Goal: Find contact information: Find contact information

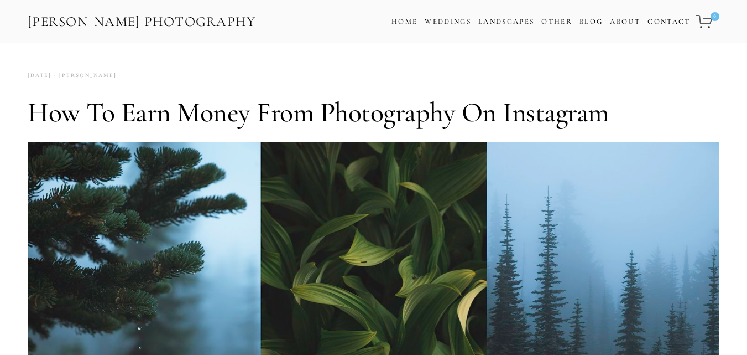
scroll to position [907, 0]
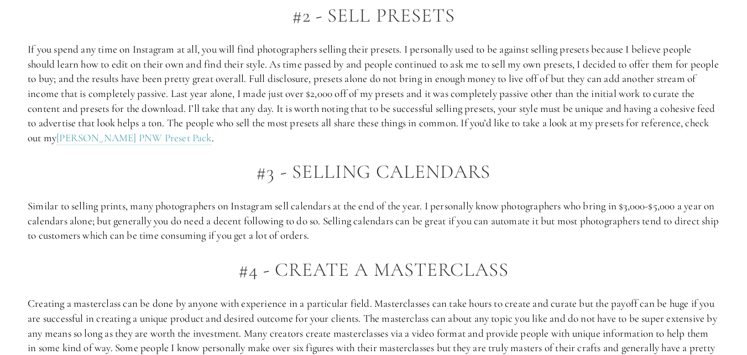
click at [593, 164] on h2 "#3 - Selling Calendars" at bounding box center [374, 172] width 692 height 22
click at [560, 124] on p "If you spend any time on Instagram at all, you will find photographers selling …" at bounding box center [374, 93] width 692 height 103
click at [526, 181] on h2 "#3 - Selling Calendars" at bounding box center [374, 172] width 692 height 22
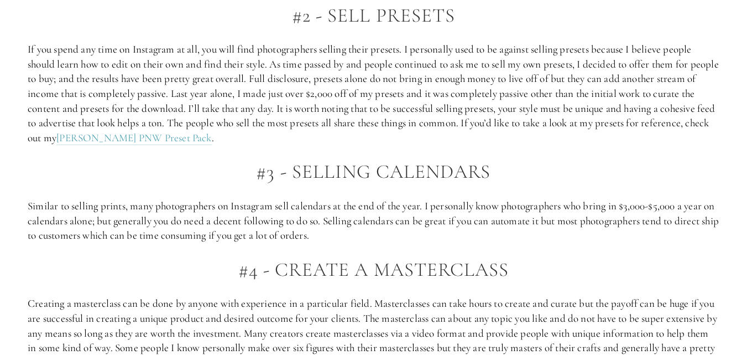
click at [506, 202] on p "Similar to selling prints, many photographers on Instagram sell calendars at th…" at bounding box center [374, 221] width 692 height 44
click at [486, 223] on p "Similar to selling prints, many photographers on Instagram sell calendars at th…" at bounding box center [374, 221] width 692 height 44
click at [475, 235] on p "Similar to selling prints, many photographers on Instagram sell calendars at th…" at bounding box center [374, 221] width 692 height 44
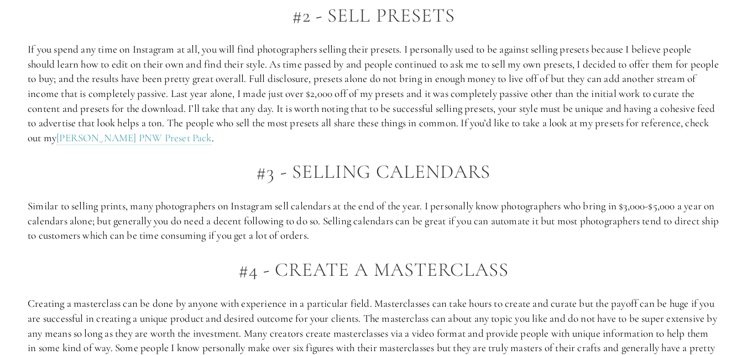
click at [475, 235] on p "Similar to selling prints, many photographers on Instagram sell calendars at th…" at bounding box center [374, 221] width 692 height 44
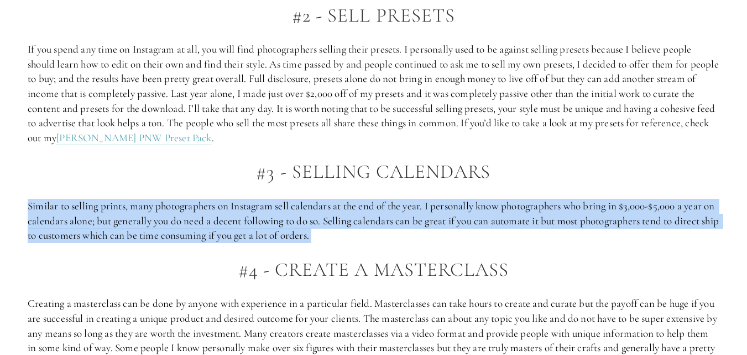
click at [475, 235] on p "Similar to selling prints, many photographers on Instagram sell calendars at th…" at bounding box center [374, 221] width 692 height 44
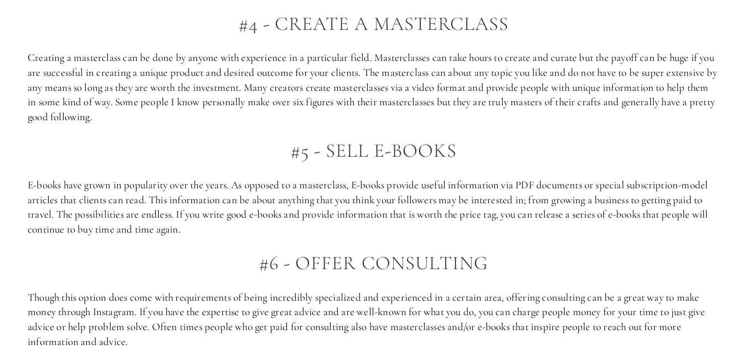
scroll to position [1151, 0]
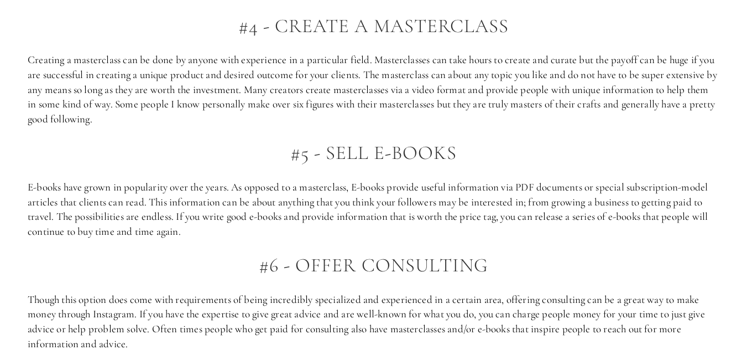
click at [330, 122] on p "Creating a masterclass can be done by anyone with experience in a particular fi…" at bounding box center [374, 90] width 692 height 74
click at [239, 158] on h2 "#5 - SELL E-Books" at bounding box center [374, 153] width 692 height 22
click at [268, 194] on p "E-books have grown in popularity over the years. As opposed to a masterclass, E…" at bounding box center [374, 209] width 692 height 59
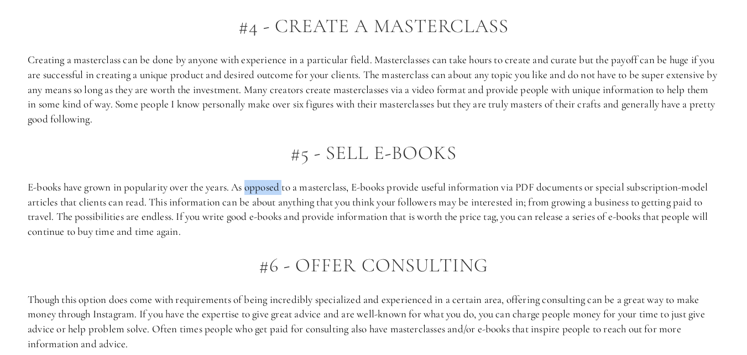
click at [268, 194] on p "E-books have grown in popularity over the years. As opposed to a masterclass, E…" at bounding box center [374, 209] width 692 height 59
click at [277, 209] on p "E-books have grown in popularity over the years. As opposed to a masterclass, E…" at bounding box center [374, 209] width 692 height 59
click at [326, 205] on p "E-books have grown in popularity over the years. As opposed to a masterclass, E…" at bounding box center [374, 209] width 692 height 59
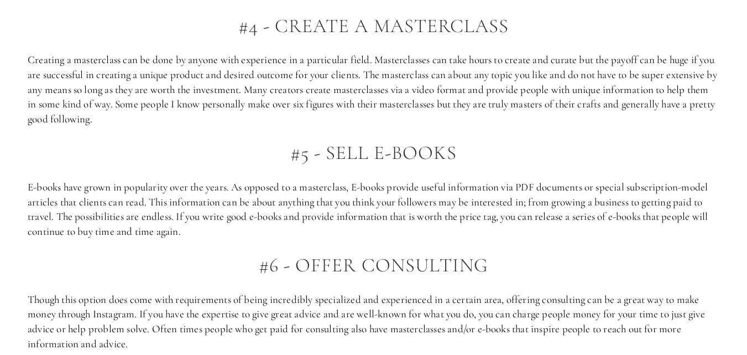
click at [311, 221] on p "E-books have grown in popularity over the years. As opposed to a masterclass, E…" at bounding box center [374, 209] width 692 height 59
click at [296, 239] on div "#1 - Sell Prints Starting off this list, we have one of the most common and mos…" at bounding box center [374, 288] width 692 height 1447
click at [303, 233] on p "E-books have grown in popularity over the years. As opposed to a masterclass, E…" at bounding box center [374, 209] width 692 height 59
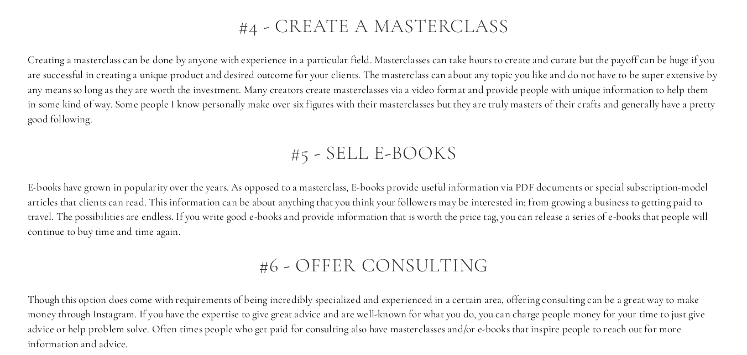
click at [303, 233] on p "E-books have grown in popularity over the years. As opposed to a masterclass, E…" at bounding box center [374, 209] width 692 height 59
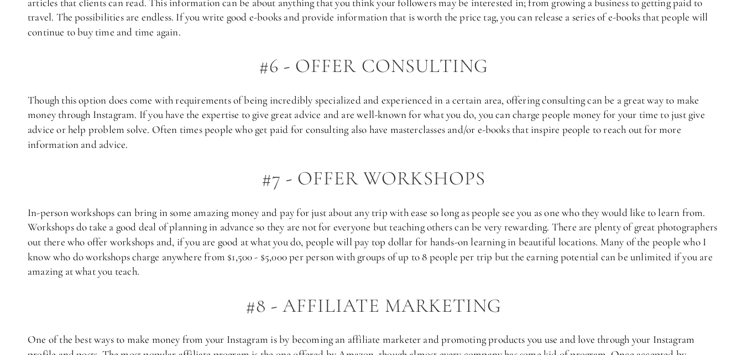
scroll to position [1328, 0]
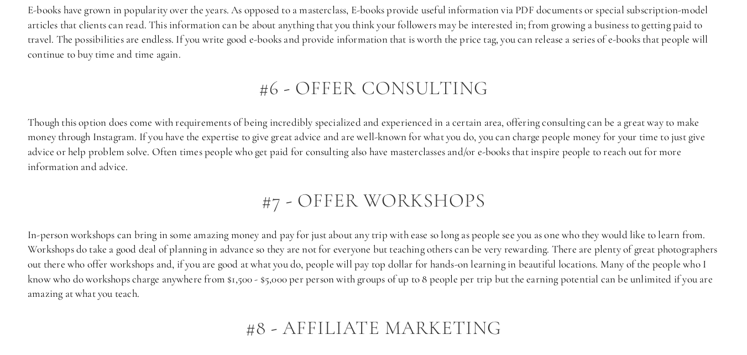
click at [262, 121] on p "Though this option does come with requirements of being incredibly specialized …" at bounding box center [374, 144] width 692 height 59
click at [251, 137] on p "Though this option does come with requirements of being incredibly specialized …" at bounding box center [374, 144] width 692 height 59
click at [339, 135] on p "Though this option does come with requirements of being incredibly specialized …" at bounding box center [374, 144] width 692 height 59
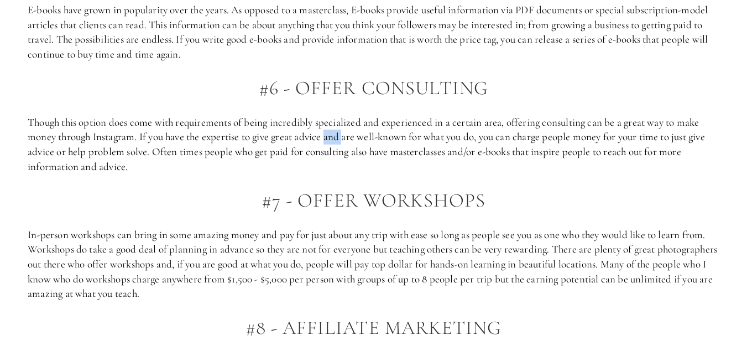
click at [339, 135] on p "Though this option does come with requirements of being incredibly specialized …" at bounding box center [374, 144] width 692 height 59
click at [315, 149] on p "Though this option does come with requirements of being incredibly specialized …" at bounding box center [374, 144] width 692 height 59
click at [306, 168] on p "Though this option does come with requirements of being incredibly specialized …" at bounding box center [374, 144] width 692 height 59
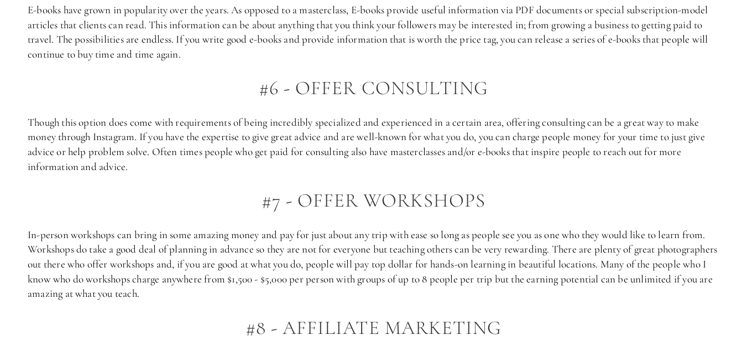
click at [503, 199] on h2 "#7 - Offer Workshops" at bounding box center [374, 201] width 692 height 22
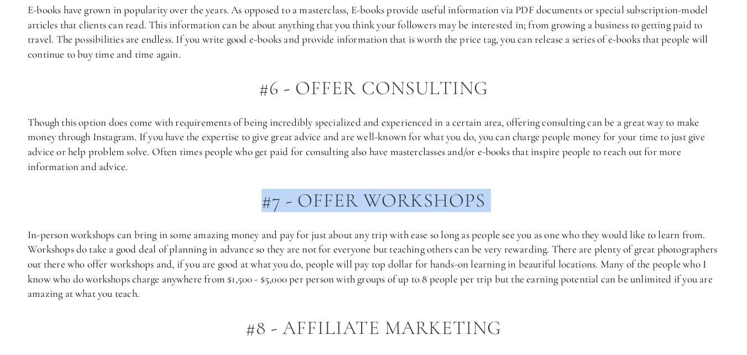
click at [503, 199] on h2 "#7 - Offer Workshops" at bounding box center [374, 201] width 692 height 22
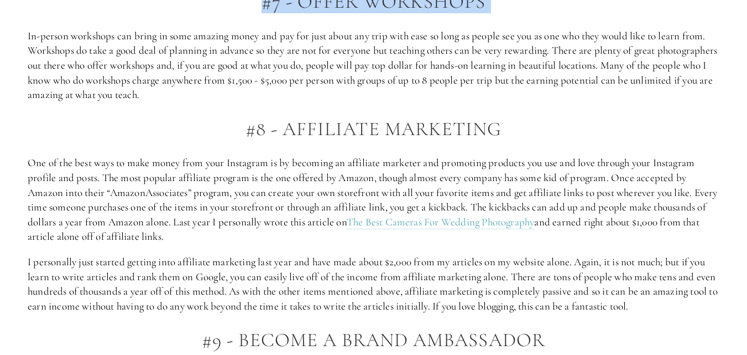
scroll to position [1527, 0]
click at [429, 63] on p "In-person workshops can bring in some amazing money and pay for just about any …" at bounding box center [374, 65] width 692 height 74
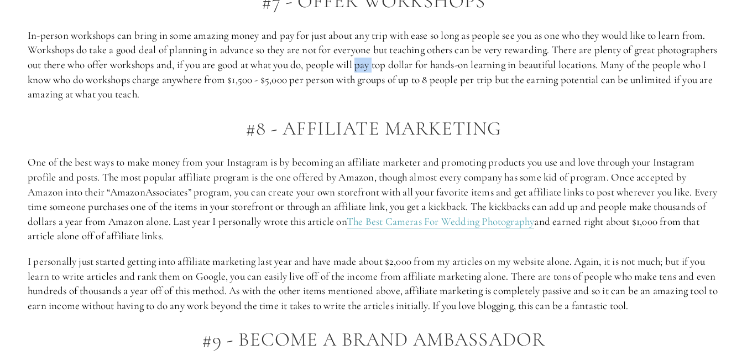
click at [429, 63] on p "In-person workshops can bring in some amazing money and pay for just about any …" at bounding box center [374, 65] width 692 height 74
click at [429, 51] on p "In-person workshops can bring in some amazing money and pay for just about any …" at bounding box center [374, 65] width 692 height 74
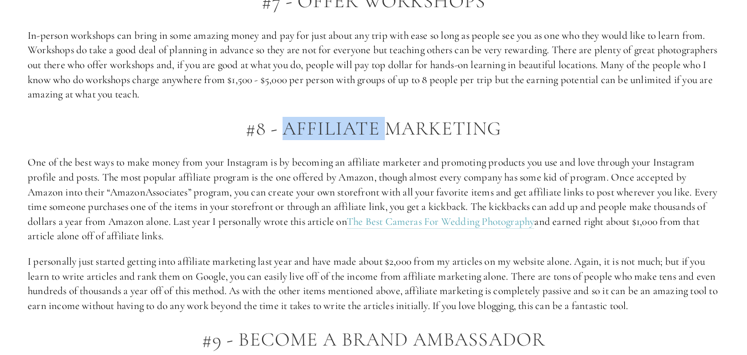
click at [317, 39] on p "In-person workshops can bring in some amazing money and pay for just about any …" at bounding box center [374, 65] width 692 height 74
click at [407, 43] on p "In-person workshops can bring in some amazing money and pay for just about any …" at bounding box center [374, 65] width 692 height 74
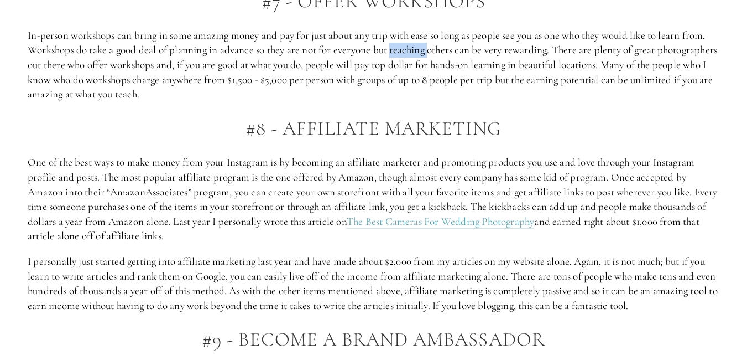
click at [407, 43] on p "In-person workshops can bring in some amazing money and pay for just about any …" at bounding box center [374, 65] width 692 height 74
click at [359, 50] on p "In-person workshops can bring in some amazing money and pay for just about any …" at bounding box center [374, 65] width 692 height 74
click at [322, 71] on p "In-person workshops can bring in some amazing money and pay for just about any …" at bounding box center [374, 65] width 692 height 74
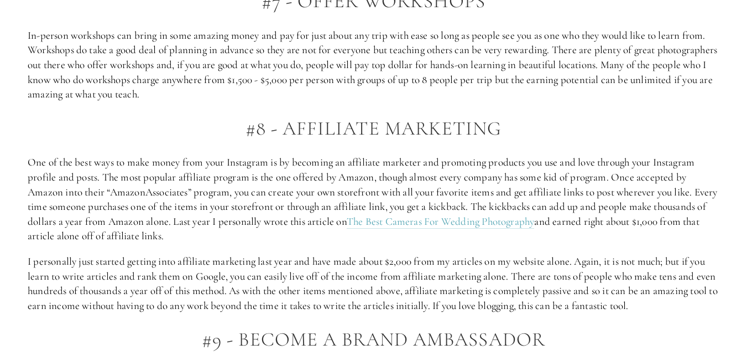
click at [445, 71] on p "In-person workshops can bring in some amazing money and pay for just about any …" at bounding box center [374, 65] width 692 height 74
click at [403, 88] on p "In-person workshops can bring in some amazing money and pay for just about any …" at bounding box center [374, 65] width 692 height 74
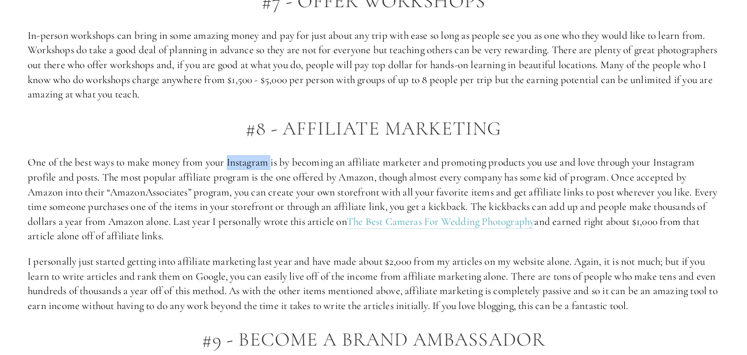
drag, startPoint x: 347, startPoint y: 167, endPoint x: 410, endPoint y: 169, distance: 63.1
click at [410, 169] on p "One of the best ways to make money from your Instagram is by becoming an affili…" at bounding box center [374, 199] width 692 height 89
click at [436, 162] on p "One of the best ways to make money from your Instagram is by becoming an affili…" at bounding box center [374, 199] width 692 height 89
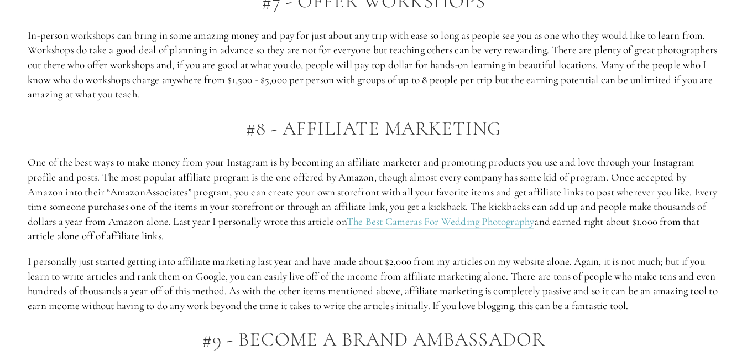
click at [505, 163] on p "One of the best ways to make money from your Instagram is by becoming an affili…" at bounding box center [374, 199] width 692 height 89
click at [203, 180] on p "One of the best ways to make money from your Instagram is by becoming an affili…" at bounding box center [374, 199] width 692 height 89
click at [276, 182] on p "One of the best ways to make money from your Instagram is by becoming an affili…" at bounding box center [374, 199] width 692 height 89
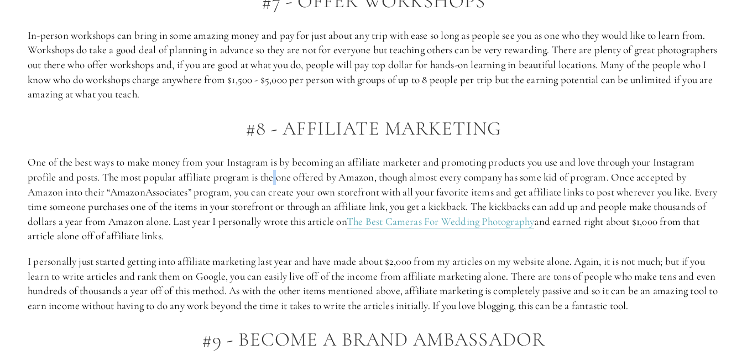
click at [276, 182] on p "One of the best ways to make money from your Instagram is by becoming an affili…" at bounding box center [374, 199] width 692 height 89
click at [386, 180] on p "One of the best ways to make money from your Instagram is by becoming an affili…" at bounding box center [374, 199] width 692 height 89
click at [519, 179] on p "One of the best ways to make money from your Instagram is by becoming an affili…" at bounding box center [374, 199] width 692 height 89
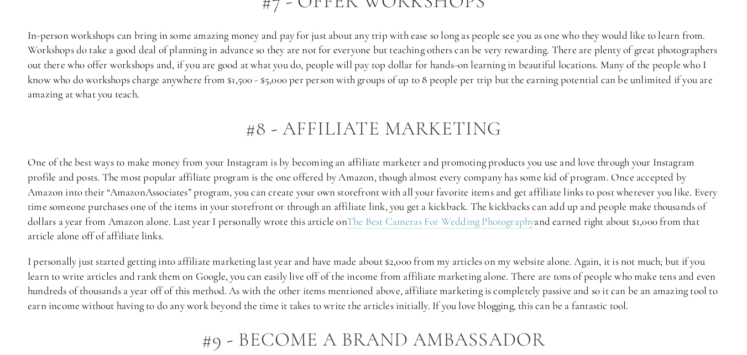
click at [299, 193] on p "One of the best ways to make money from your Instagram is by becoming an affili…" at bounding box center [374, 199] width 692 height 89
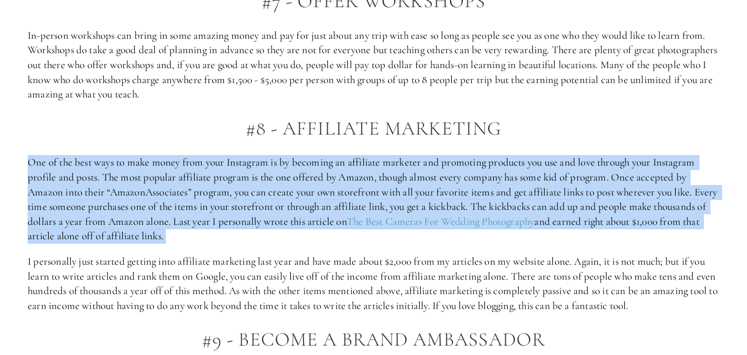
click at [299, 193] on p "One of the best ways to make money from your Instagram is by becoming an affili…" at bounding box center [374, 199] width 692 height 89
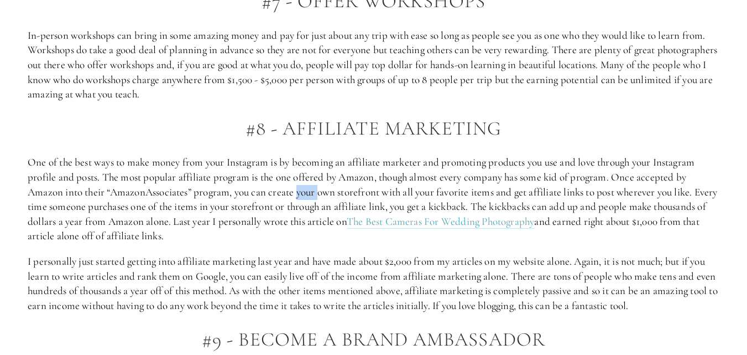
click at [299, 193] on p "One of the best ways to make money from your Instagram is by becoming an affili…" at bounding box center [374, 199] width 692 height 89
click at [398, 199] on p "One of the best ways to make money from your Instagram is by becoming an affili…" at bounding box center [374, 199] width 692 height 89
click at [189, 200] on p "One of the best ways to make money from your Instagram is by becoming an affili…" at bounding box center [374, 199] width 692 height 89
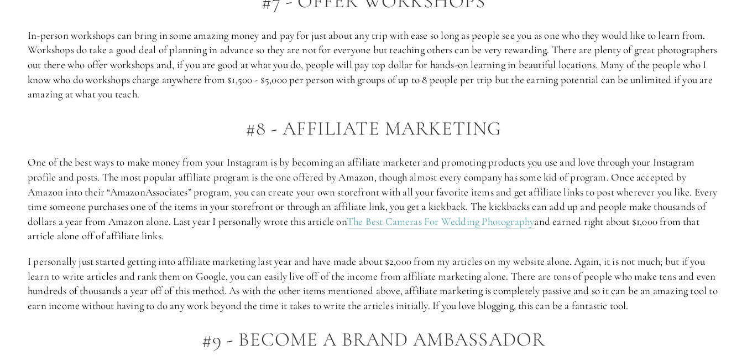
click at [200, 193] on p "One of the best ways to make money from your Instagram is by becoming an affili…" at bounding box center [374, 199] width 692 height 89
click at [186, 207] on p "One of the best ways to make money from your Instagram is by becoming an affili…" at bounding box center [374, 199] width 692 height 89
click at [194, 169] on p "One of the best ways to make money from your Instagram is by becoming an affili…" at bounding box center [374, 199] width 692 height 89
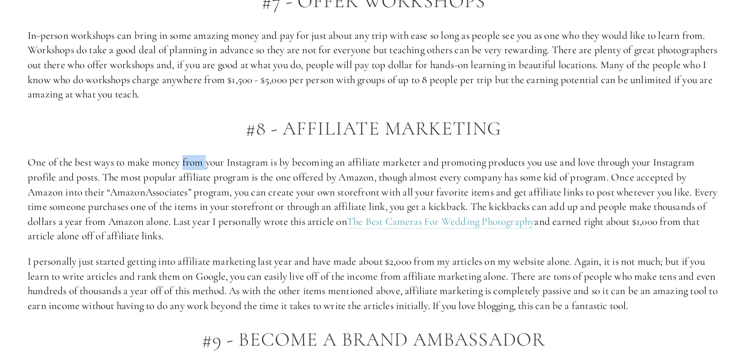
click at [194, 169] on p "One of the best ways to make money from your Instagram is by becoming an affili…" at bounding box center [374, 199] width 692 height 89
click at [222, 179] on p "One of the best ways to make money from your Instagram is by becoming an affili…" at bounding box center [374, 199] width 692 height 89
click at [423, 180] on p "One of the best ways to make money from your Instagram is by becoming an affili…" at bounding box center [374, 199] width 692 height 89
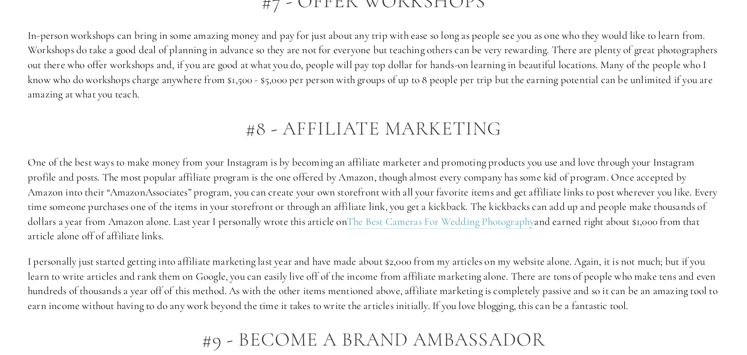
click at [478, 172] on p "One of the best ways to make money from your Instagram is by becoming an affili…" at bounding box center [374, 199] width 692 height 89
click at [298, 184] on p "One of the best ways to make money from your Instagram is by becoming an affili…" at bounding box center [374, 199] width 692 height 89
click at [307, 189] on p "One of the best ways to make money from your Instagram is by becoming an affili…" at bounding box center [374, 199] width 692 height 89
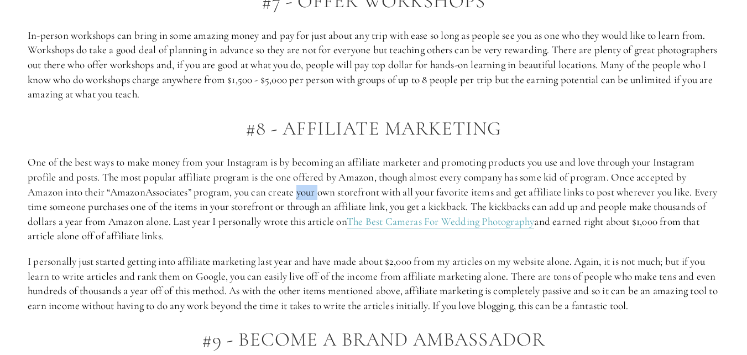
click at [307, 189] on p "One of the best ways to make money from your Instagram is by becoming an affili…" at bounding box center [374, 199] width 692 height 89
click at [285, 205] on p "One of the best ways to make money from your Instagram is by becoming an affili…" at bounding box center [374, 199] width 692 height 89
click at [357, 201] on p "One of the best ways to make money from your Instagram is by becoming an affili…" at bounding box center [374, 199] width 692 height 89
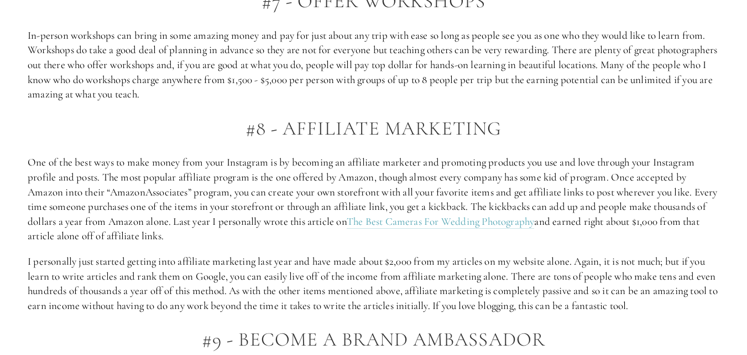
click at [290, 230] on p "One of the best ways to make money from your Instagram is by becoming an affili…" at bounding box center [374, 199] width 692 height 89
click at [277, 240] on p "One of the best ways to make money from your Instagram is by becoming an affili…" at bounding box center [374, 199] width 692 height 89
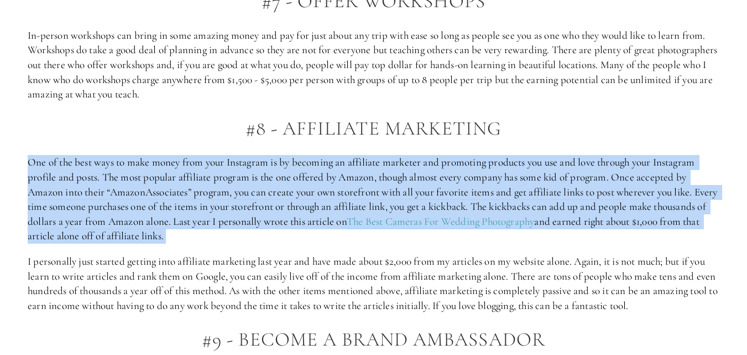
click at [277, 240] on p "One of the best ways to make money from your Instagram is by becoming an affili…" at bounding box center [374, 199] width 692 height 89
click at [414, 235] on p "One of the best ways to make money from your Instagram is by becoming an affili…" at bounding box center [374, 199] width 692 height 89
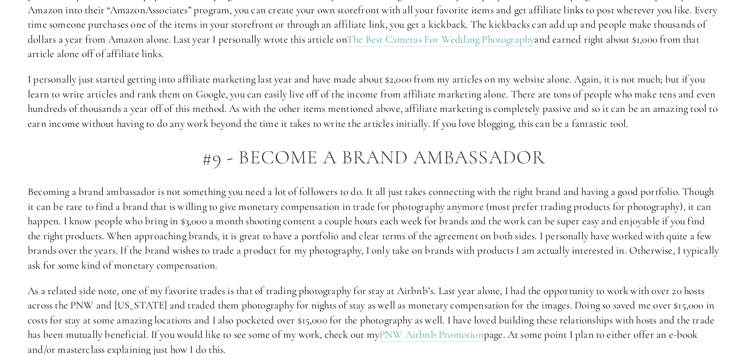
scroll to position [1726, 0]
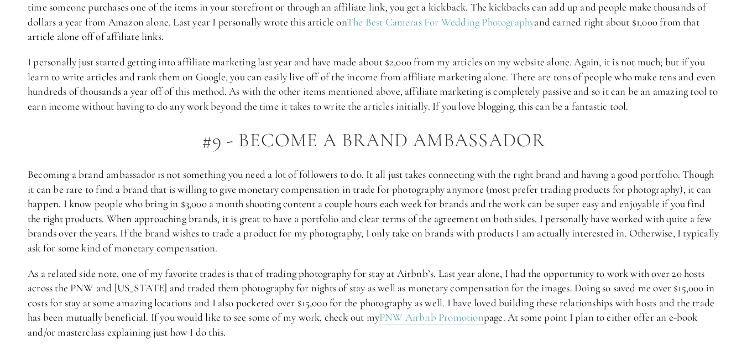
click at [497, 65] on p "I personally just started getting into affiliate marketing last year and have m…" at bounding box center [374, 84] width 692 height 59
click at [483, 75] on p "I personally just started getting into affiliate marketing last year and have m…" at bounding box center [374, 84] width 692 height 59
click at [537, 76] on p "I personally just started getting into affiliate marketing last year and have m…" at bounding box center [374, 84] width 692 height 59
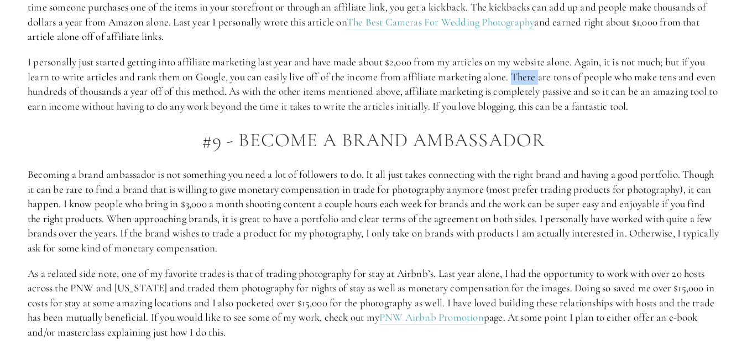
click at [537, 76] on p "I personally just started getting into affiliate marketing last year and have m…" at bounding box center [374, 84] width 692 height 59
click at [493, 87] on p "I personally just started getting into affiliate marketing last year and have m…" at bounding box center [374, 84] width 692 height 59
click at [469, 106] on p "I personally just started getting into affiliate marketing last year and have m…" at bounding box center [374, 84] width 692 height 59
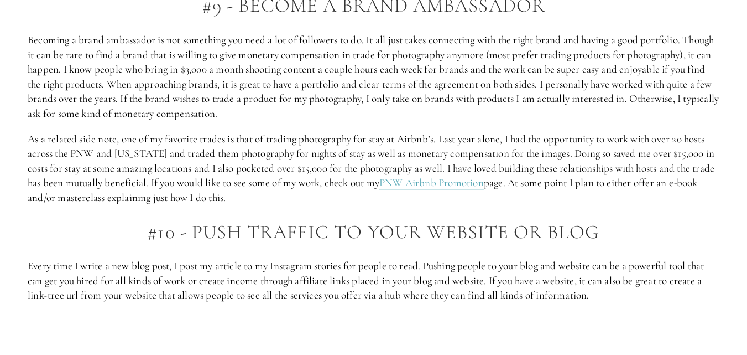
scroll to position [1859, 0]
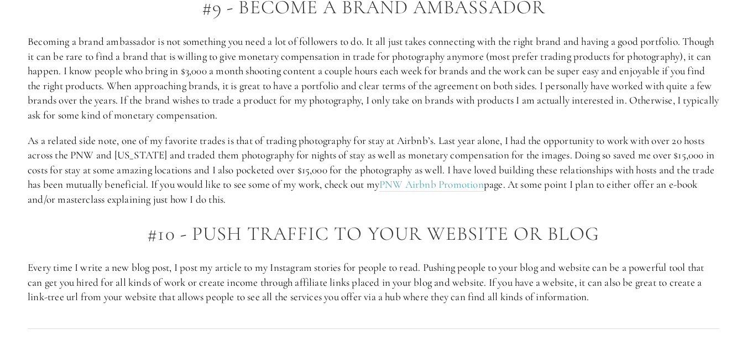
click at [437, 41] on p "Becoming a brand ambassador is not something you need a lot of followers to do.…" at bounding box center [374, 78] width 692 height 89
click at [419, 56] on p "Becoming a brand ambassador is not something you need a lot of followers to do.…" at bounding box center [374, 78] width 692 height 89
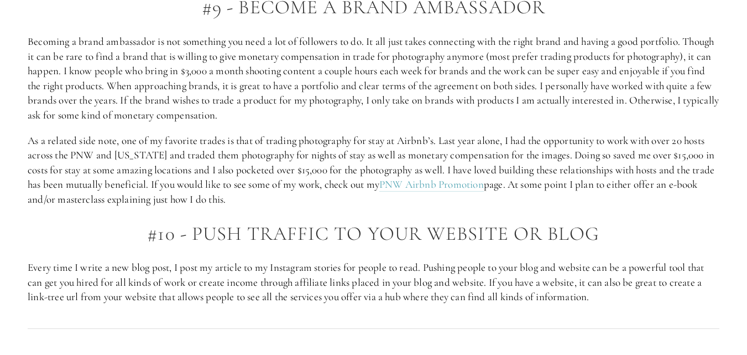
click at [406, 66] on p "Becoming a brand ambassador is not something you need a lot of followers to do.…" at bounding box center [374, 78] width 692 height 89
click at [277, 72] on p "Becoming a brand ambassador is not something you need a lot of followers to do.…" at bounding box center [374, 78] width 692 height 89
click at [363, 74] on p "Becoming a brand ambassador is not something you need a lot of followers to do.…" at bounding box center [374, 78] width 692 height 89
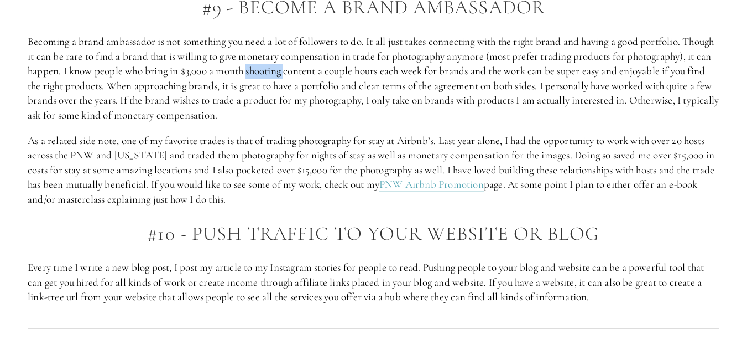
click at [363, 74] on p "Becoming a brand ambassador is not something you need a lot of followers to do.…" at bounding box center [374, 78] width 692 height 89
click at [314, 91] on p "Becoming a brand ambassador is not something you need a lot of followers to do.…" at bounding box center [374, 78] width 692 height 89
click at [310, 89] on p "Becoming a brand ambassador is not something you need a lot of followers to do.…" at bounding box center [374, 78] width 692 height 89
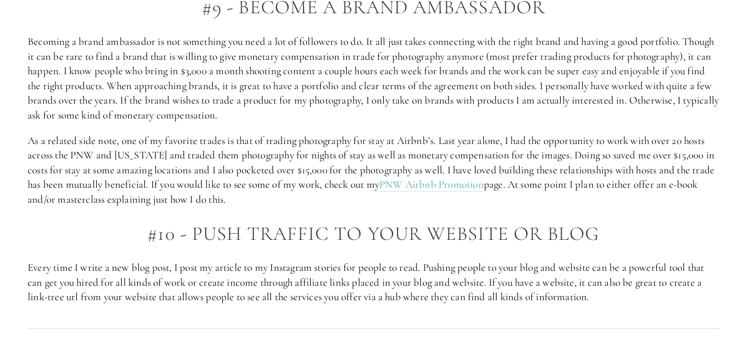
click at [275, 86] on p "Becoming a brand ambassador is not something you need a lot of followers to do.…" at bounding box center [374, 78] width 692 height 89
click at [274, 103] on p "Becoming a brand ambassador is not something you need a lot of followers to do.…" at bounding box center [374, 78] width 692 height 89
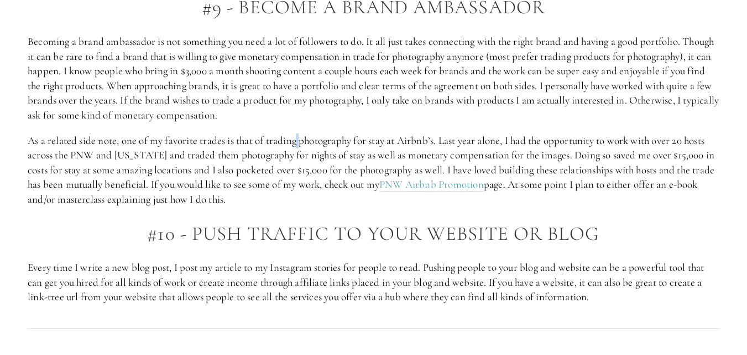
click at [511, 106] on p "Becoming a brand ambassador is not something you need a lot of followers to do.…" at bounding box center [374, 78] width 692 height 89
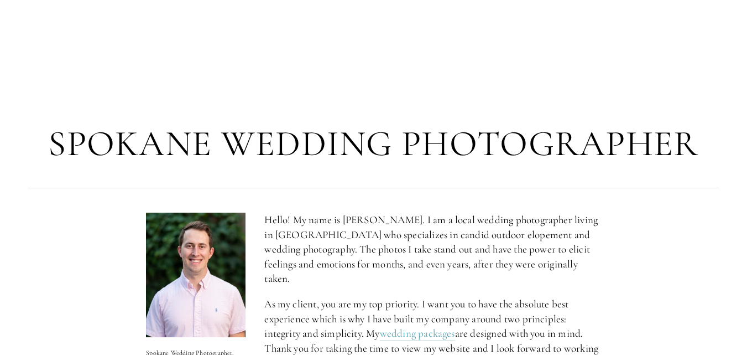
scroll to position [620, 0]
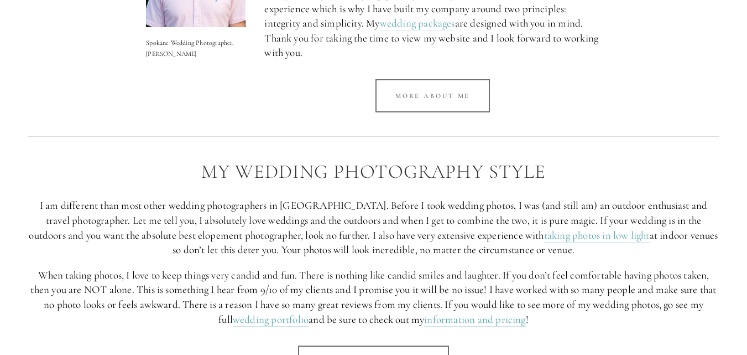
click at [638, 225] on p "I am different than most other wedding photographers in [GEOGRAPHIC_DATA]. Befo…" at bounding box center [374, 227] width 692 height 59
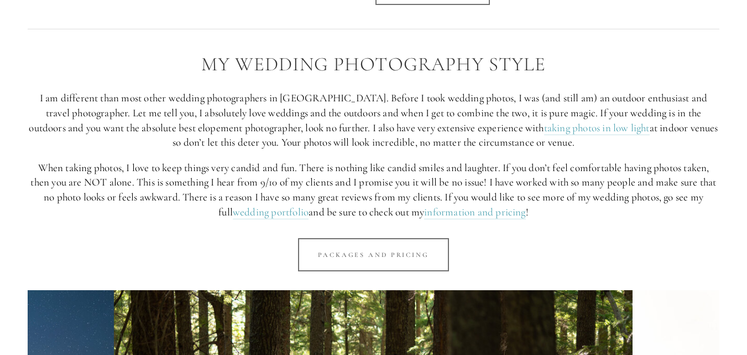
scroll to position [730, 0]
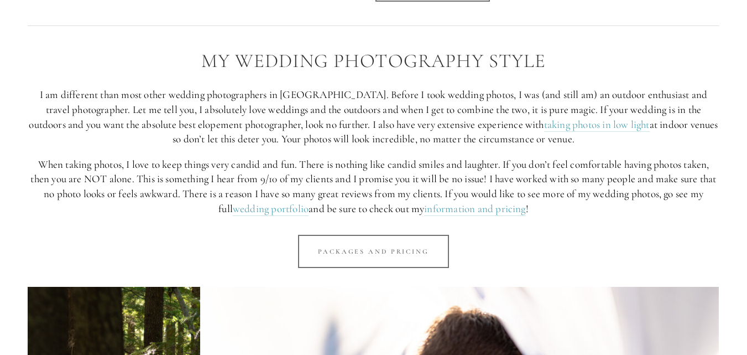
click at [482, 87] on p "I am different than most other wedding photographers in [GEOGRAPHIC_DATA]. Befo…" at bounding box center [374, 116] width 692 height 59
click at [404, 96] on p "I am different than most other wedding photographers in [GEOGRAPHIC_DATA]. Befo…" at bounding box center [374, 116] width 692 height 59
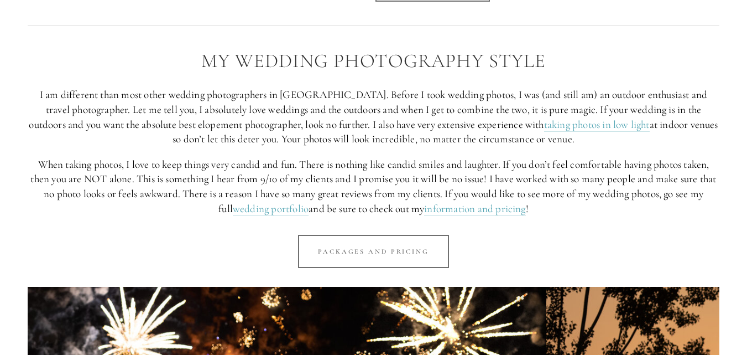
click at [388, 112] on p "I am different than most other wedding photographers in [GEOGRAPHIC_DATA]. Befo…" at bounding box center [374, 116] width 692 height 59
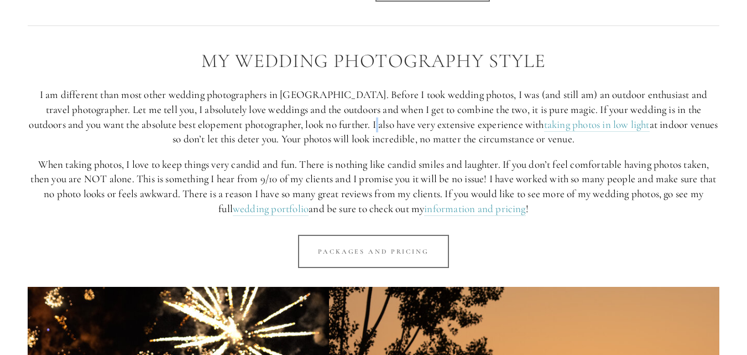
click at [388, 112] on p "I am different than most other wedding photographers in [GEOGRAPHIC_DATA]. Befo…" at bounding box center [374, 116] width 692 height 59
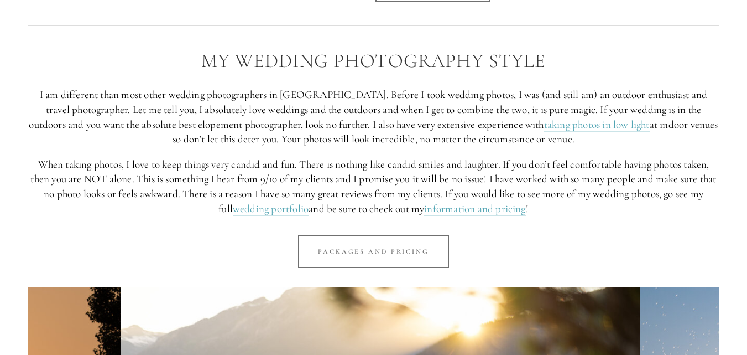
click at [375, 127] on p "I am different than most other wedding photographers in [GEOGRAPHIC_DATA]. Befo…" at bounding box center [374, 116] width 692 height 59
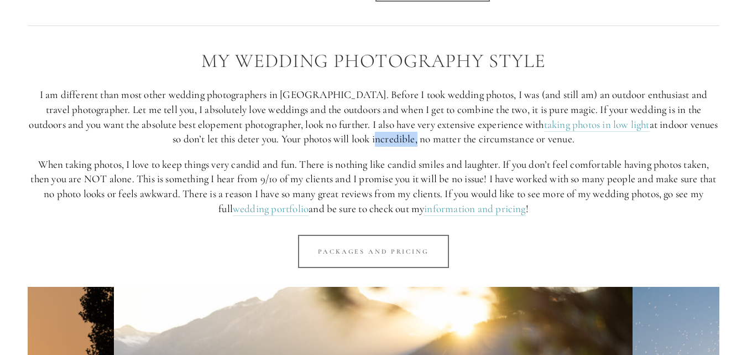
click at [375, 127] on p "I am different than most other wedding photographers in [GEOGRAPHIC_DATA]. Befo…" at bounding box center [374, 116] width 692 height 59
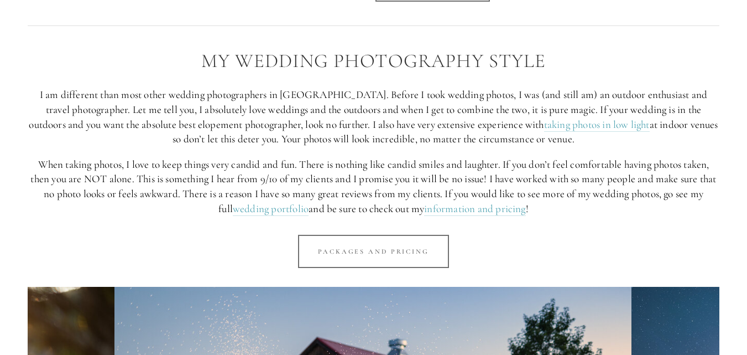
click at [357, 157] on p "When taking photos, I love to keep things very candid and fun. There is nothing…" at bounding box center [374, 186] width 692 height 59
click at [350, 158] on p "When taking photos, I love to keep things very candid and fun. There is nothing…" at bounding box center [374, 186] width 692 height 59
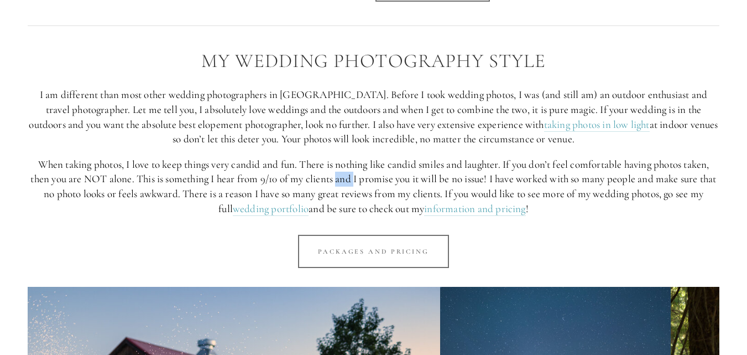
click at [350, 158] on p "When taking photos, I love to keep things very candid and fun. There is nothing…" at bounding box center [374, 186] width 692 height 59
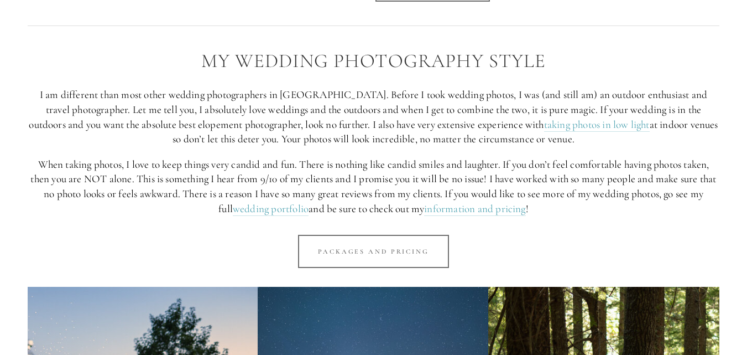
click at [398, 170] on p "When taking photos, I love to keep things very candid and fun. There is nothing…" at bounding box center [374, 186] width 692 height 59
click at [391, 178] on p "When taking photos, I love to keep things very candid and fun. There is nothing…" at bounding box center [374, 186] width 692 height 59
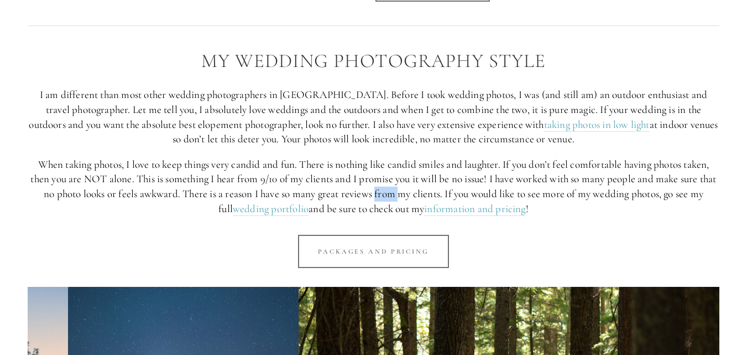
click at [391, 178] on p "When taking photos, I love to keep things very candid and fun. There is nothing…" at bounding box center [374, 186] width 692 height 59
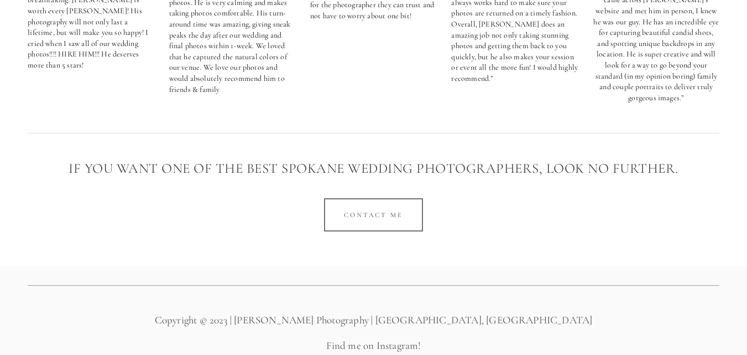
scroll to position [2209, 0]
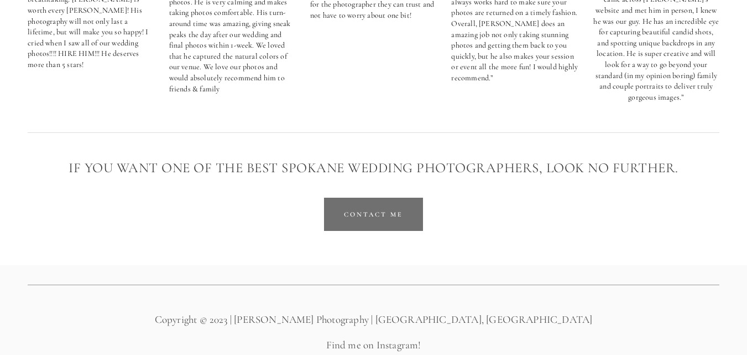
click at [331, 197] on link "Contact Me" at bounding box center [373, 213] width 99 height 33
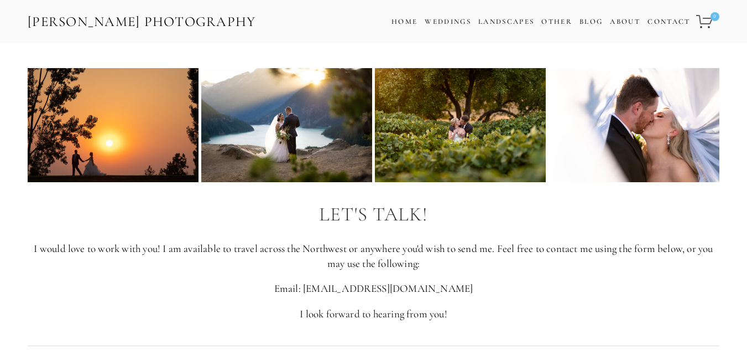
click at [398, 136] on img at bounding box center [460, 125] width 171 height 114
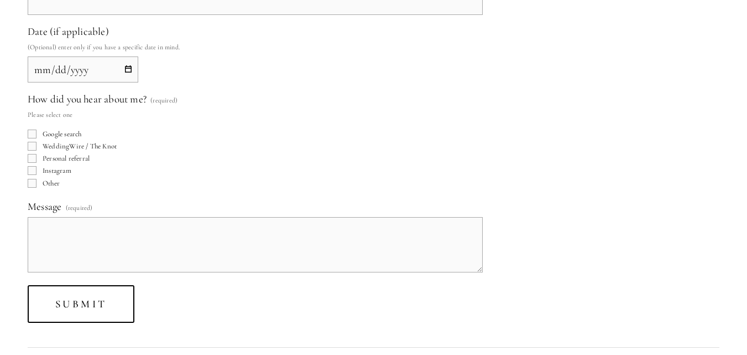
scroll to position [310, 0]
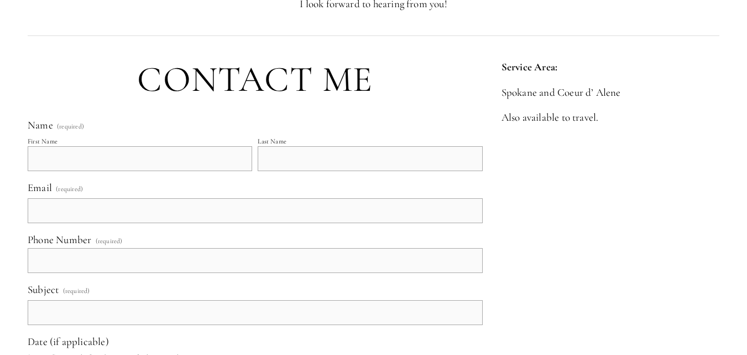
click at [691, 149] on div at bounding box center [611, 257] width 218 height 226
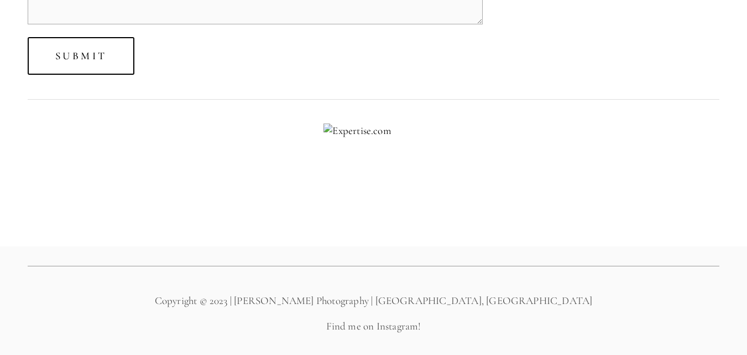
scroll to position [902, 0]
